Goal: Navigation & Orientation: Understand site structure

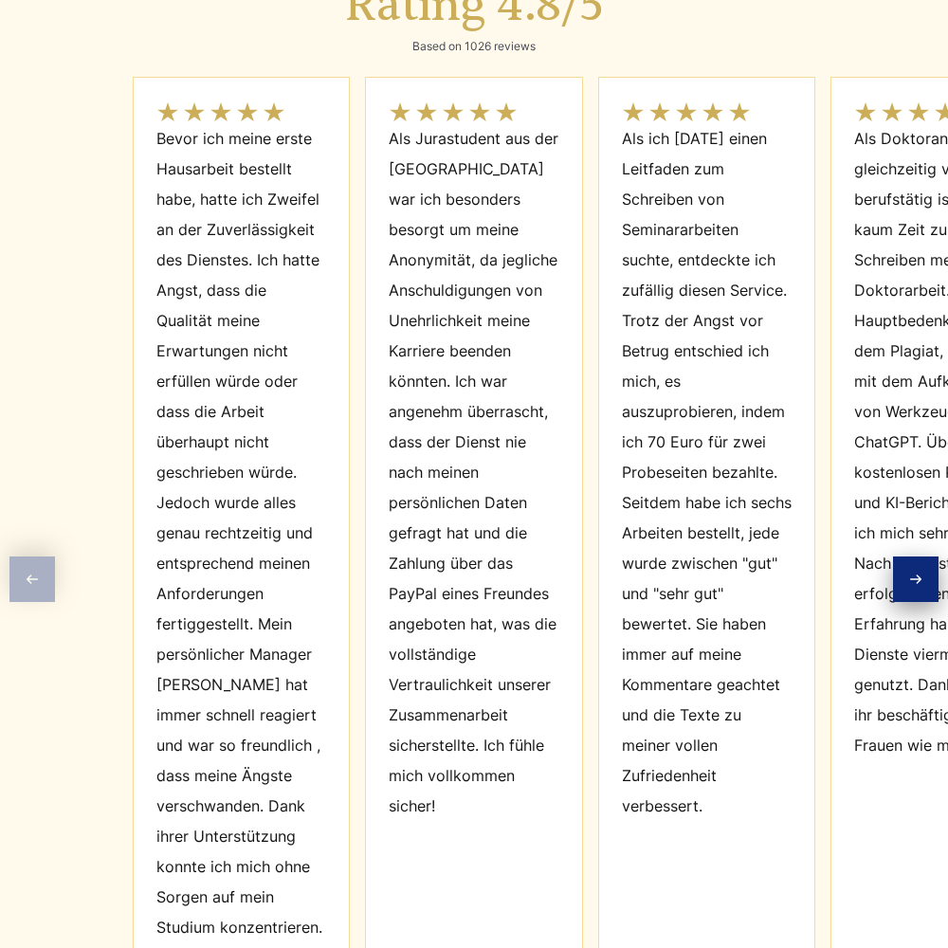
scroll to position [8557, 0]
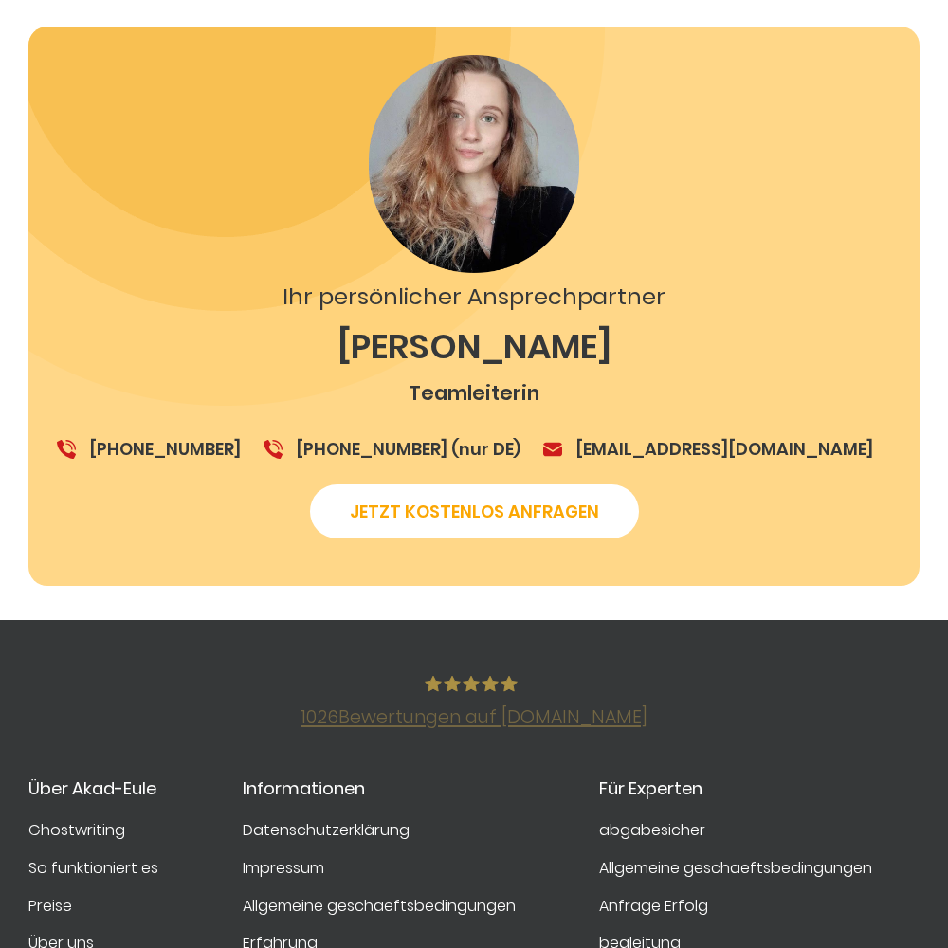
scroll to position [3308, 0]
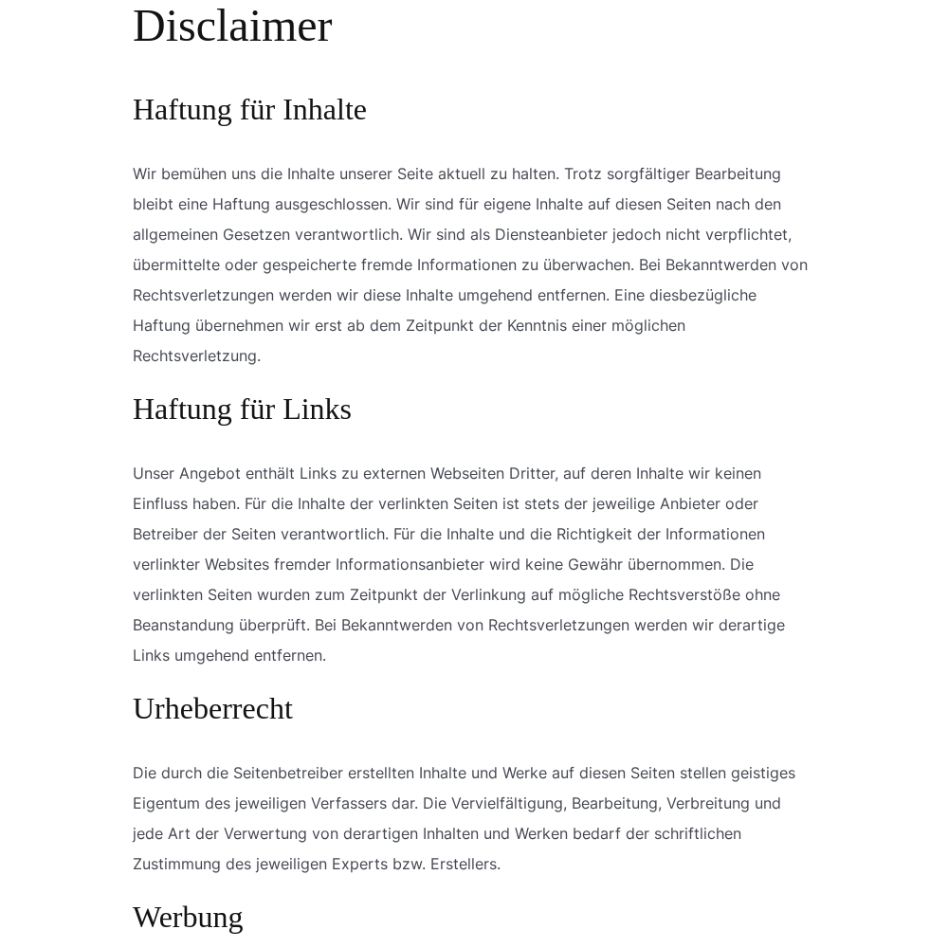
scroll to position [1769, 0]
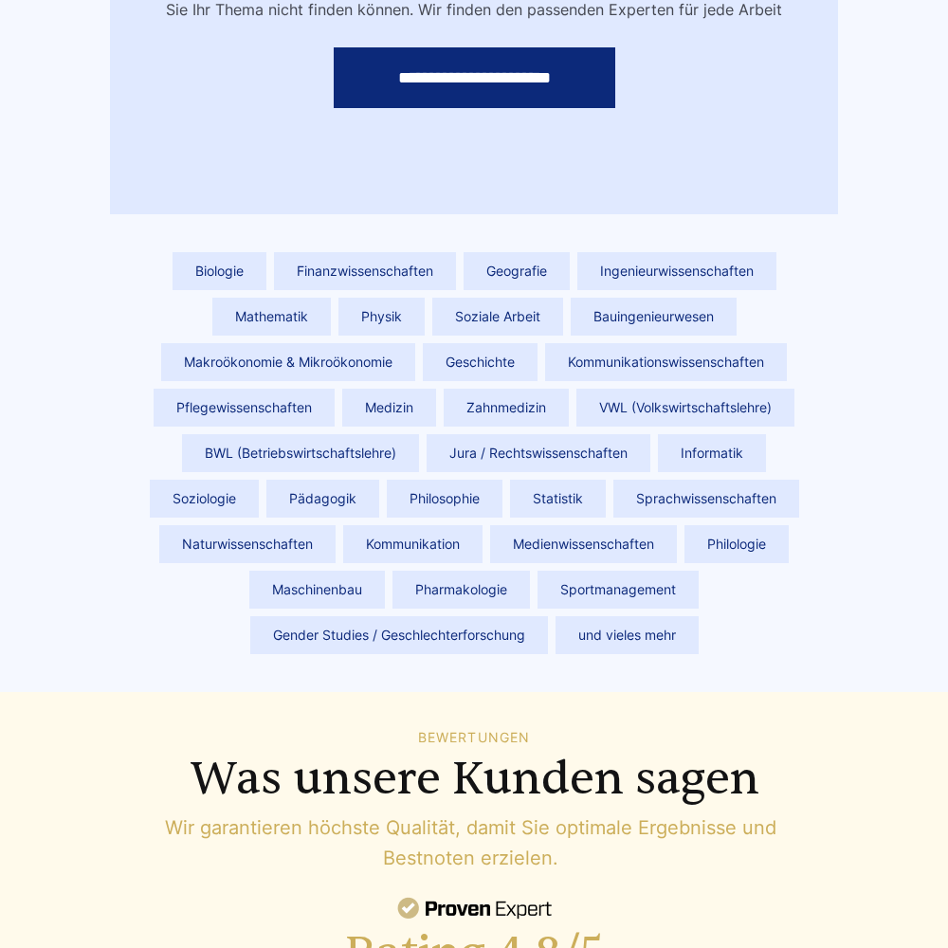
scroll to position [8535, 0]
